Goal: Task Accomplishment & Management: Complete application form

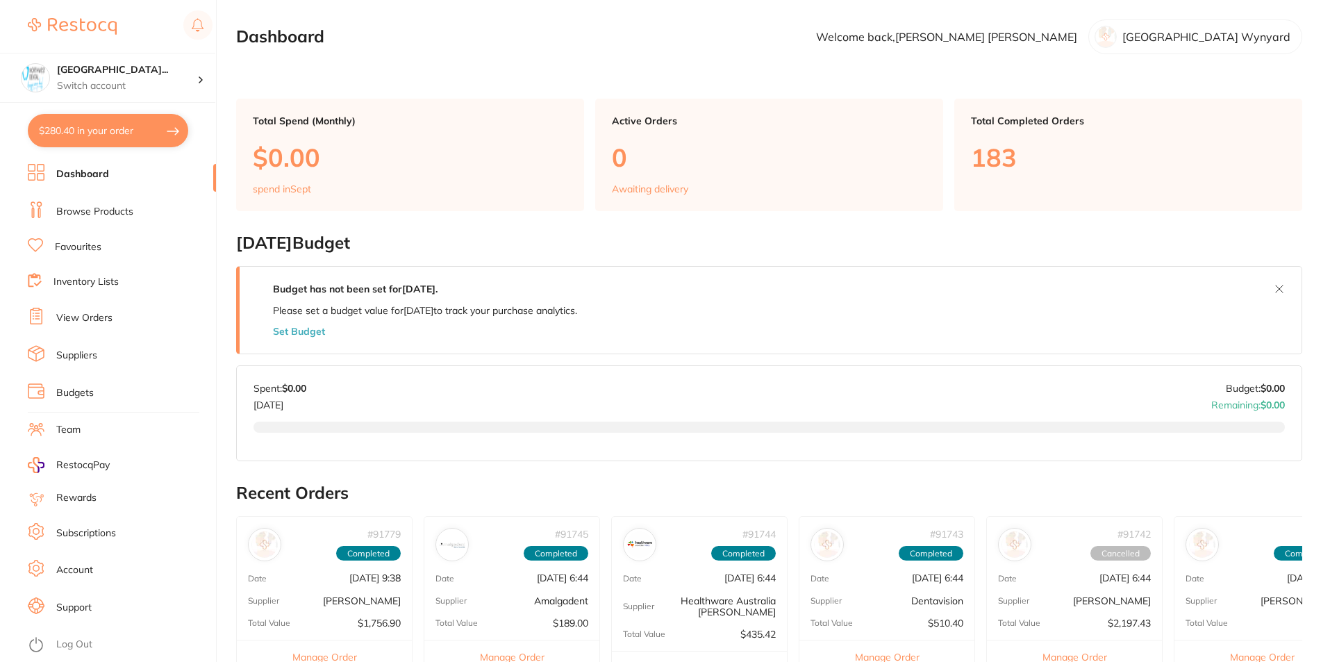
click at [83, 320] on link "View Orders" at bounding box center [84, 318] width 56 height 14
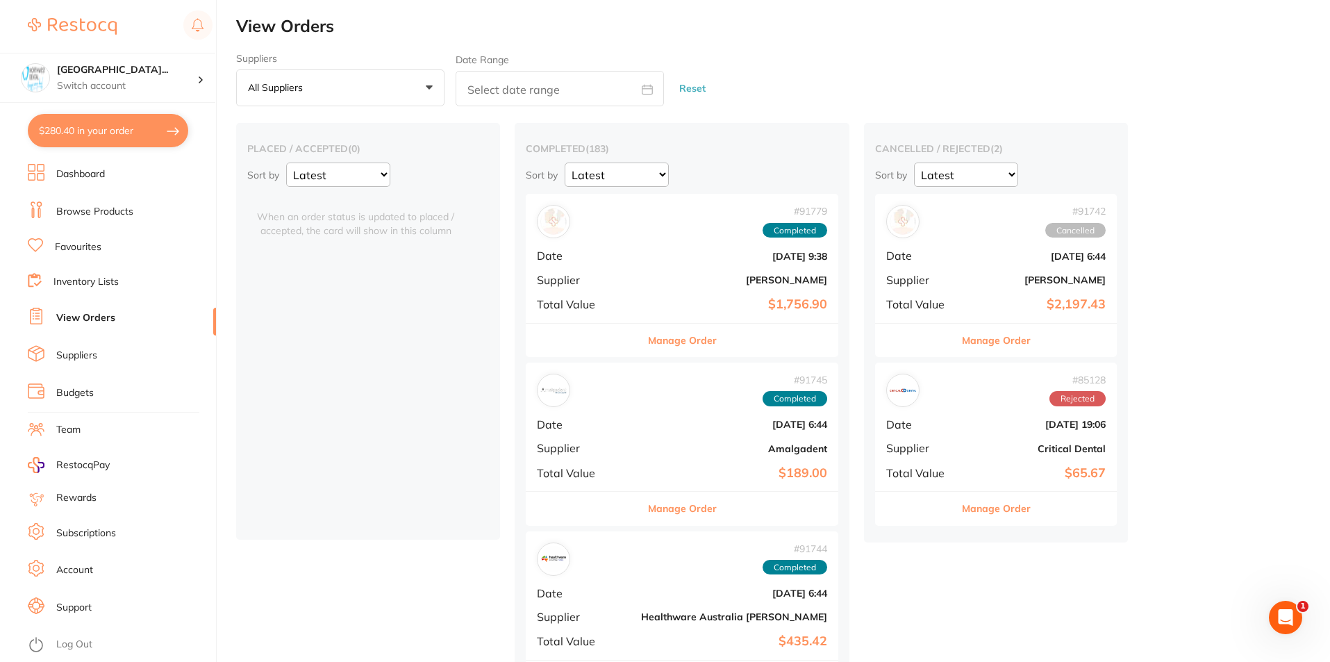
click at [78, 390] on link "Budgets" at bounding box center [75, 393] width 38 height 14
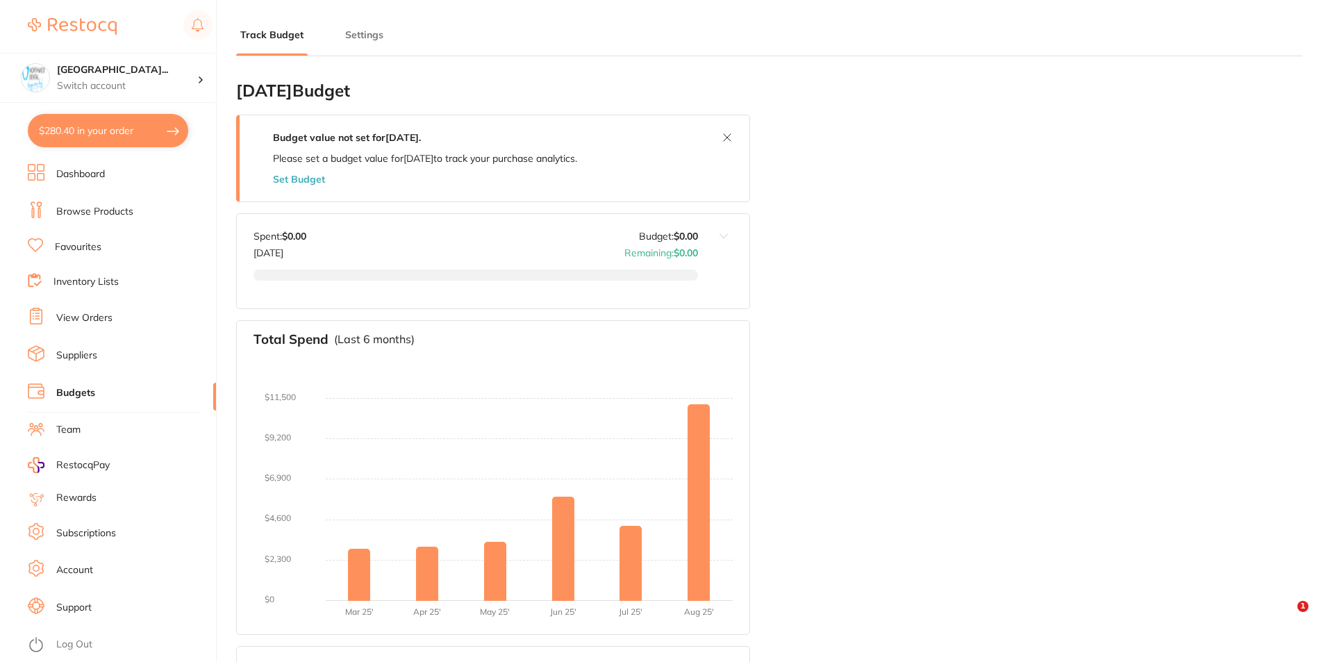
click at [293, 181] on button "Set Budget" at bounding box center [299, 179] width 52 height 11
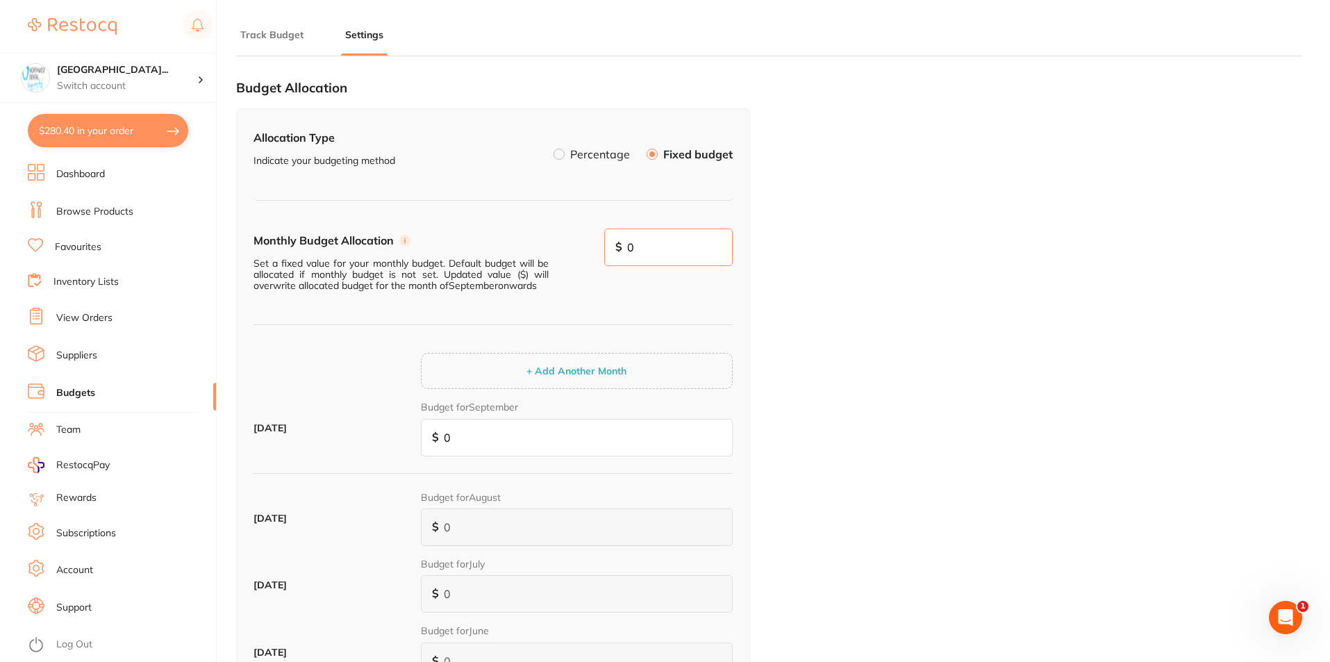
drag, startPoint x: 646, startPoint y: 238, endPoint x: 356, endPoint y: 211, distance: 291.0
click at [417, 218] on div "Allocation Type Indicate your budgeting method Percentage Fixed budget Monthly …" at bounding box center [493, 487] width 514 height 758
type input "3"
click at [568, 155] on li "Percentage" at bounding box center [592, 154] width 76 height 24
click at [561, 154] on label at bounding box center [559, 154] width 11 height 11
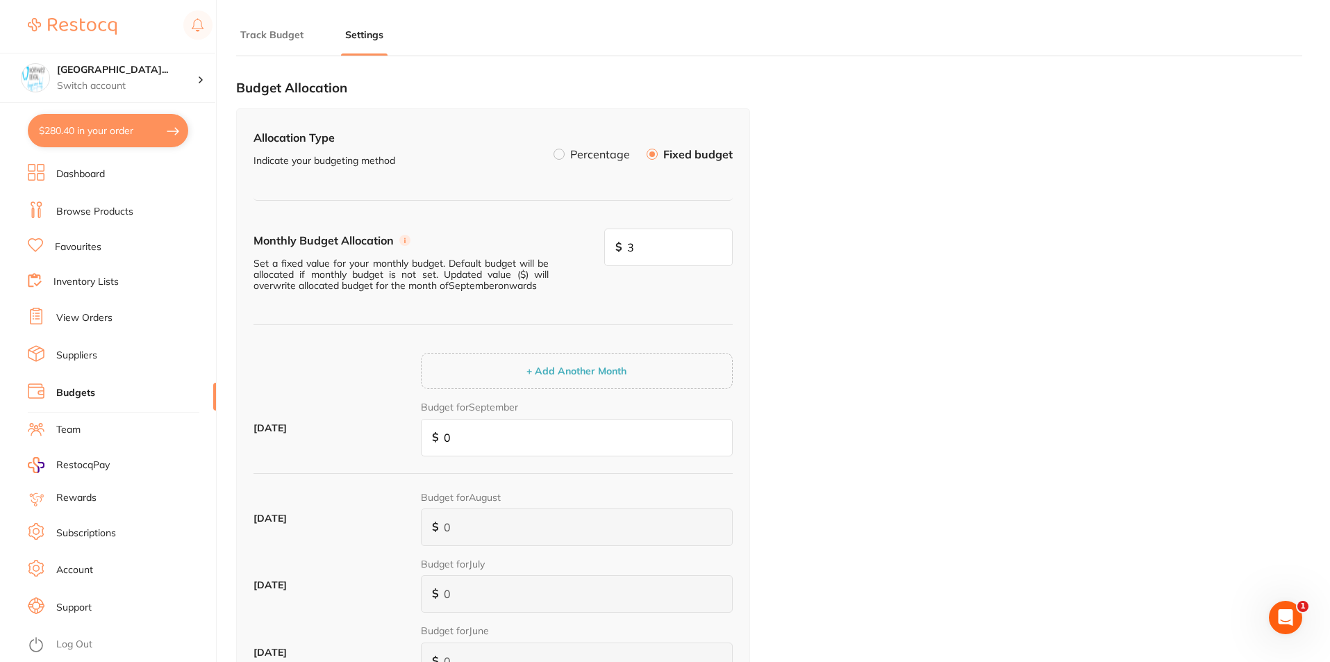
click at [554, 149] on input "Percentage" at bounding box center [554, 149] width 0 height 0
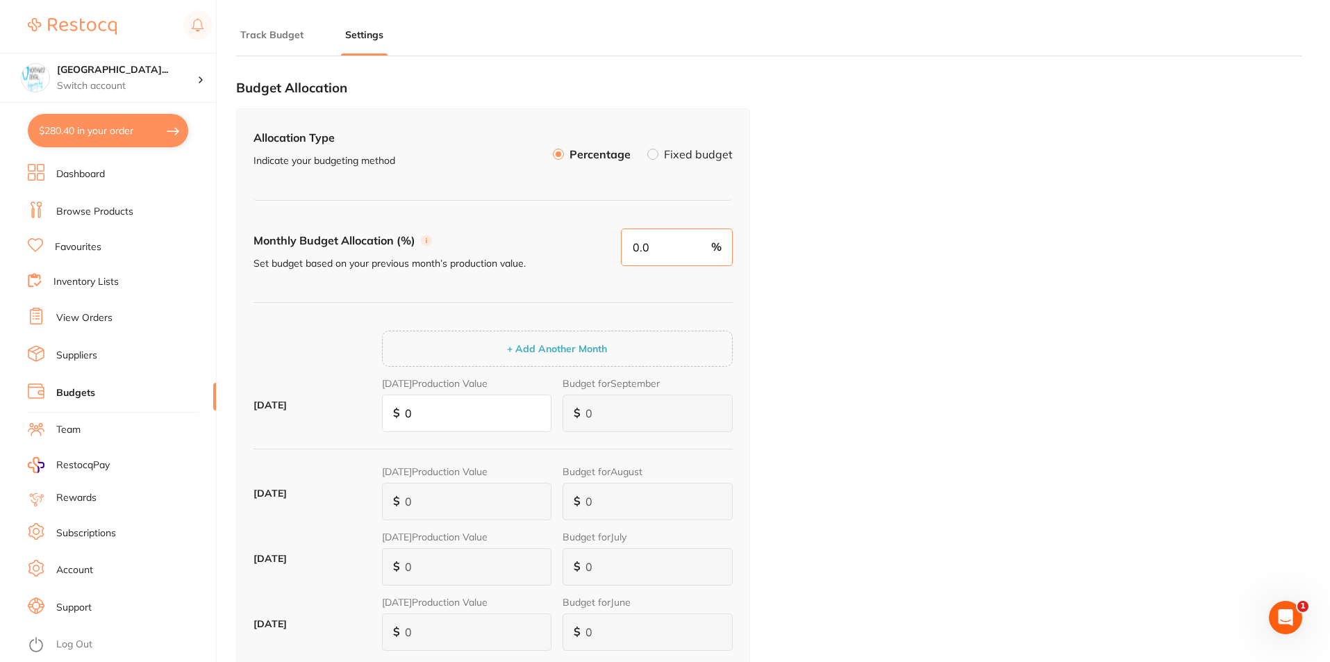
drag, startPoint x: 663, startPoint y: 246, endPoint x: 347, endPoint y: 270, distance: 317.0
click at [346, 233] on div "Monthly Budget Allocation (%) Set budget based on your previous month’s product…" at bounding box center [493, 266] width 479 height 74
type input "3"
drag, startPoint x: 425, startPoint y: 415, endPoint x: 314, endPoint y: 422, distance: 111.3
click at [314, 421] on div "September 2025 August 2025 Production Value $ 0 Budget for September $ 0" at bounding box center [493, 410] width 479 height 65
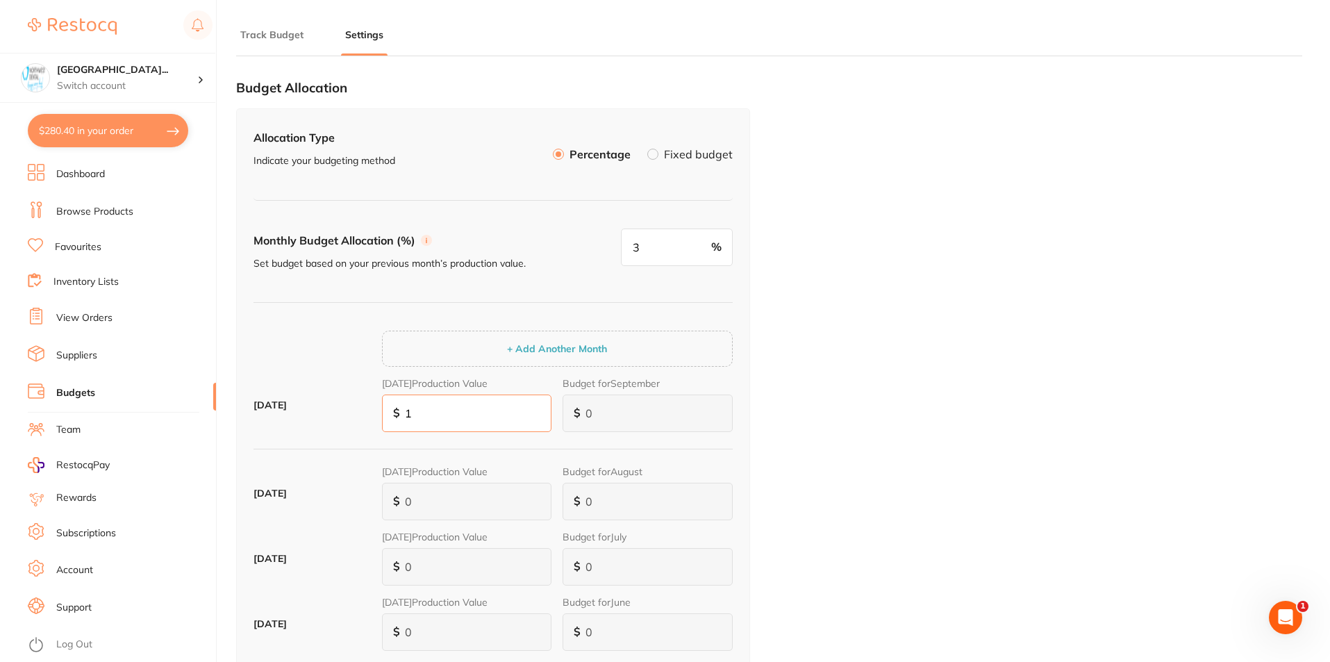
type input "18"
type input "1"
type input "180"
type input "5"
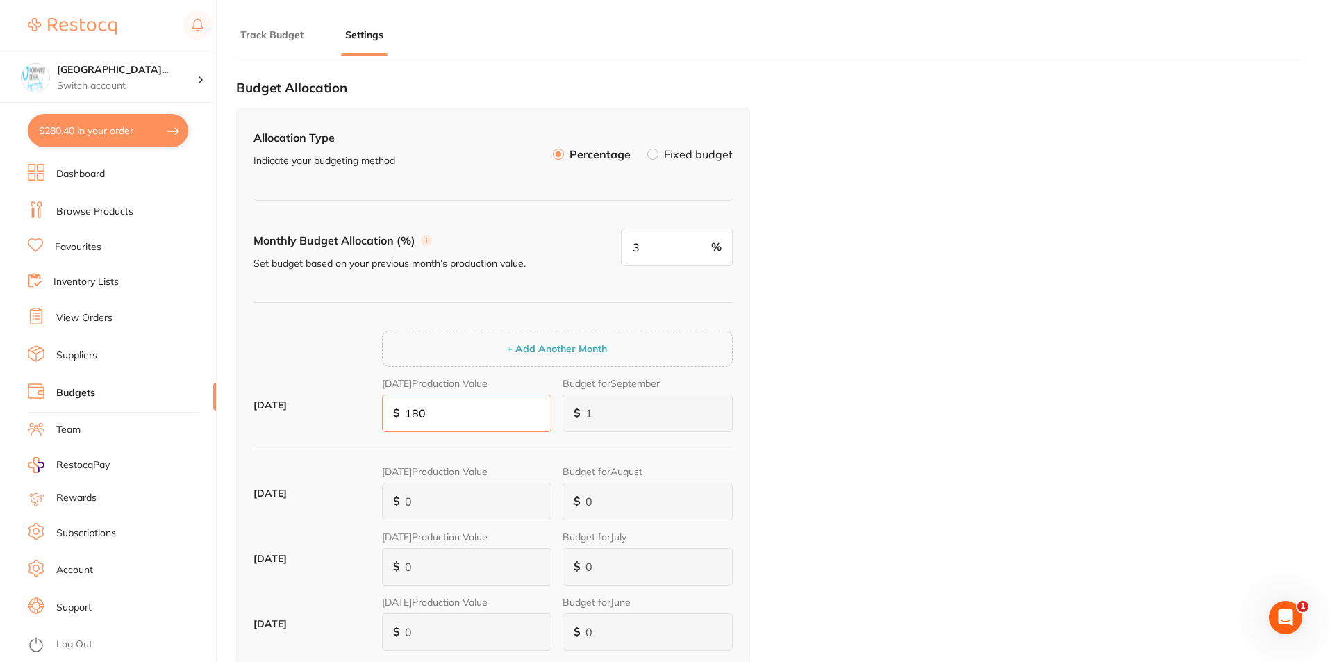
type input "5"
type input "1,800"
type input "54"
type input "18,000"
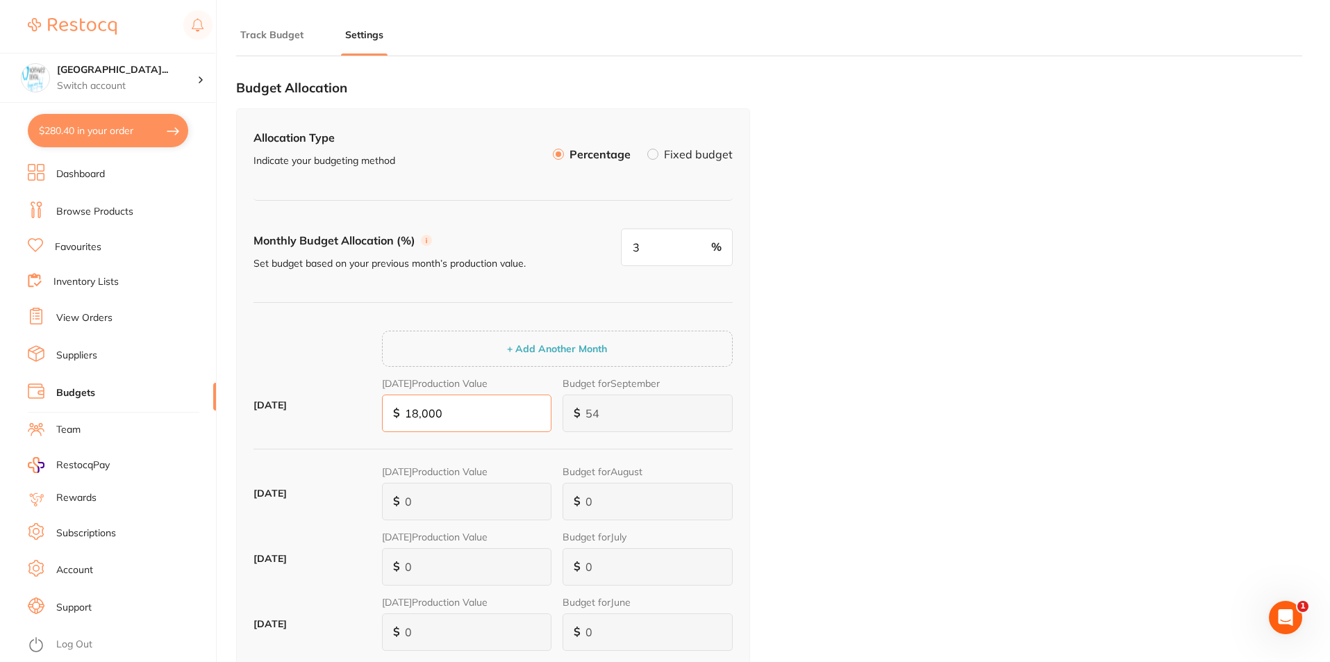
type input "540"
type input "180,000"
type input "5,400"
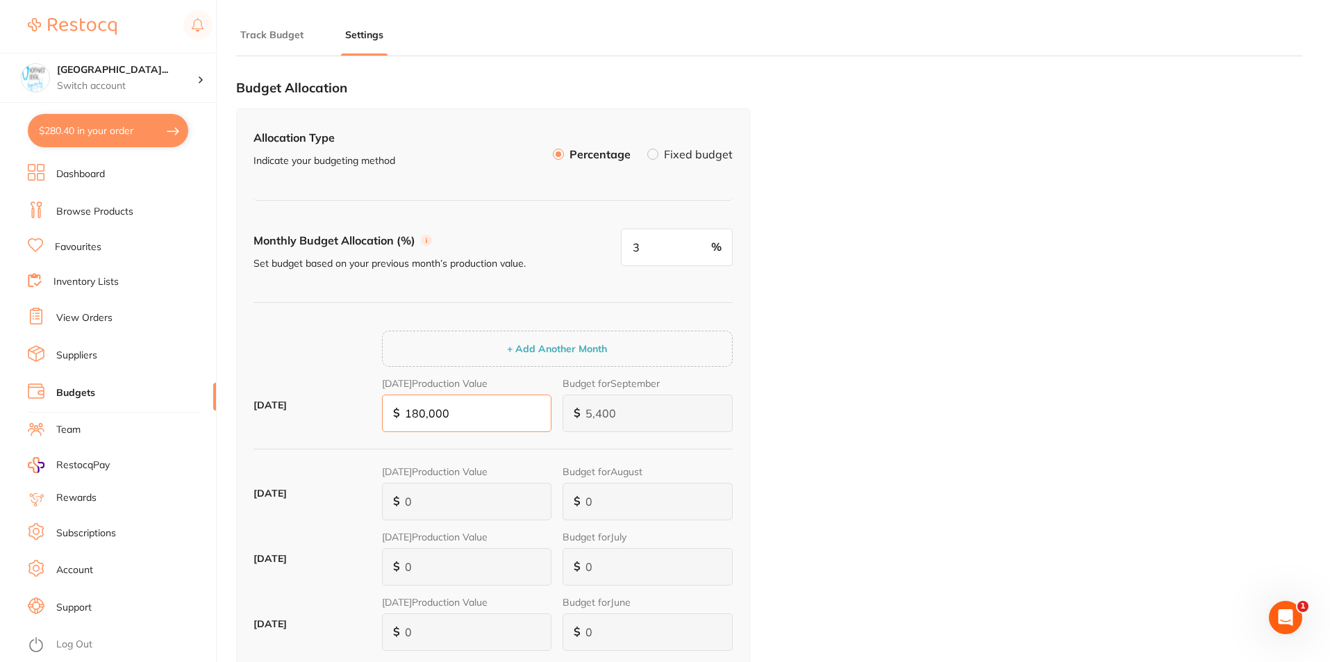
click at [0, 405] on div "$280.40 North West Dental Wynya... Switch account Riaz Dental Surgery Experteet…" at bounding box center [665, 331] width 1330 height 662
type input "0"
